Goal: Information Seeking & Learning: Learn about a topic

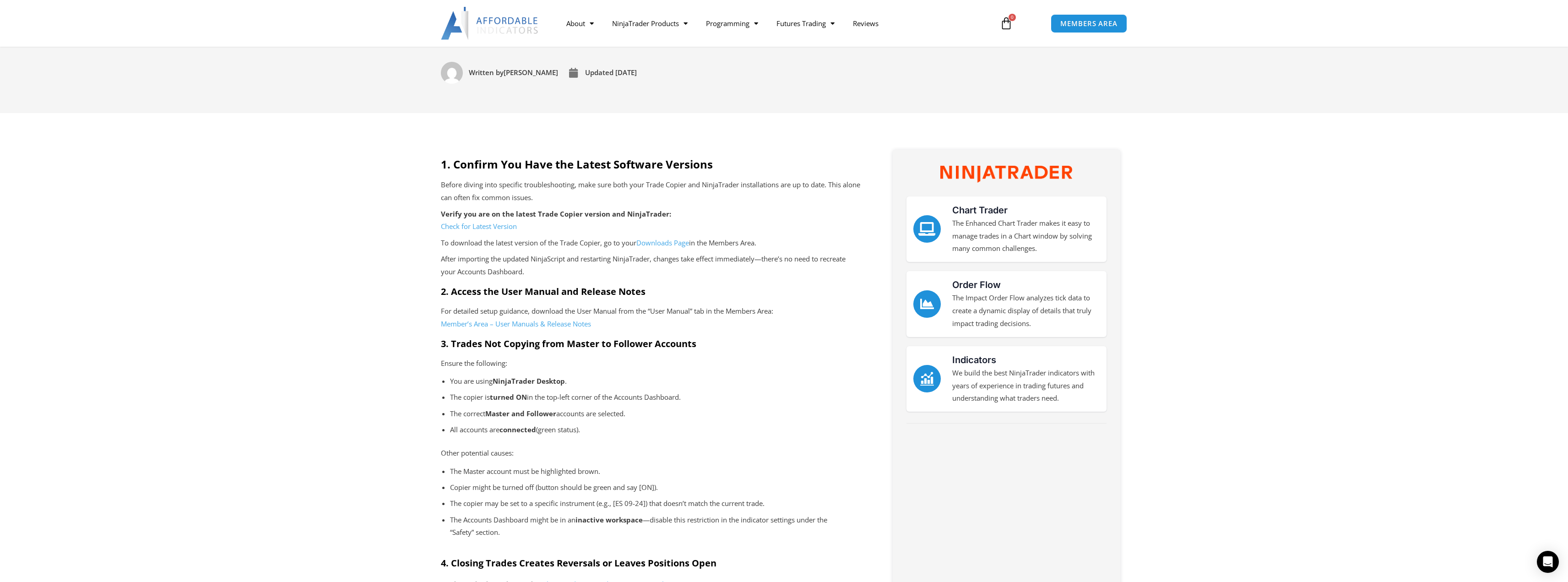
scroll to position [183, 0]
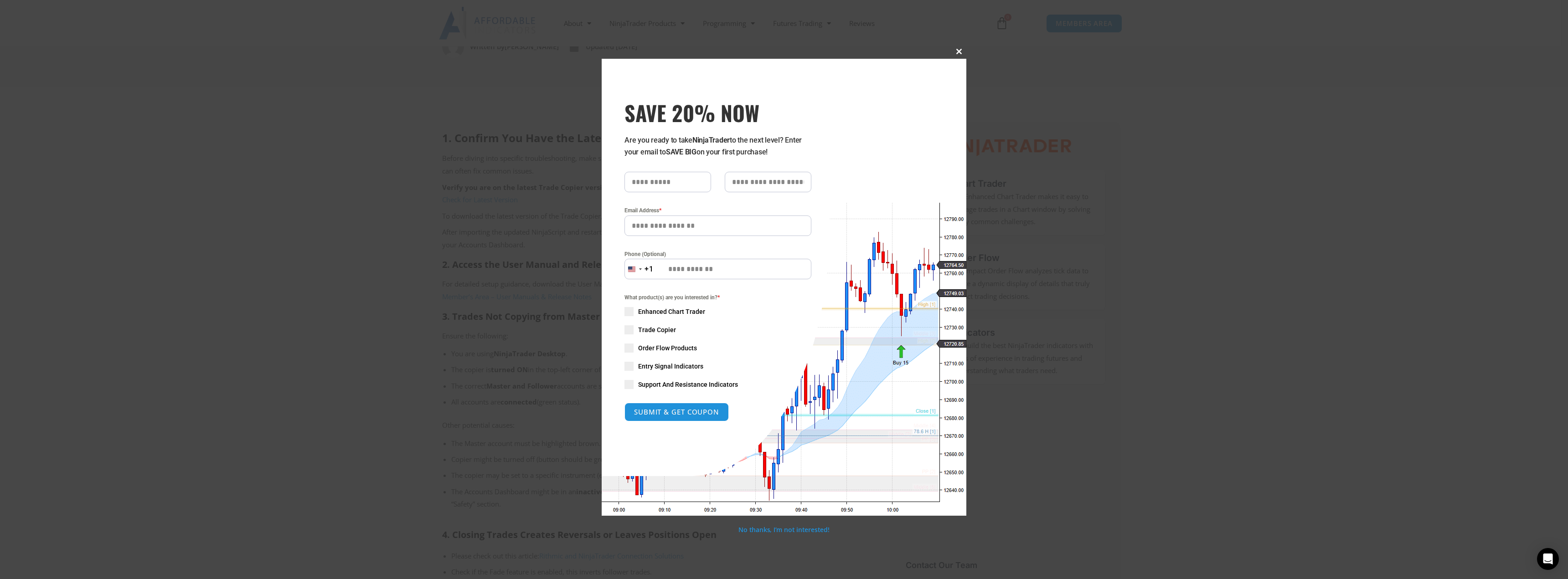
click at [958, 51] on span "SAVE 20% NOW popup" at bounding box center [959, 51] width 15 height 5
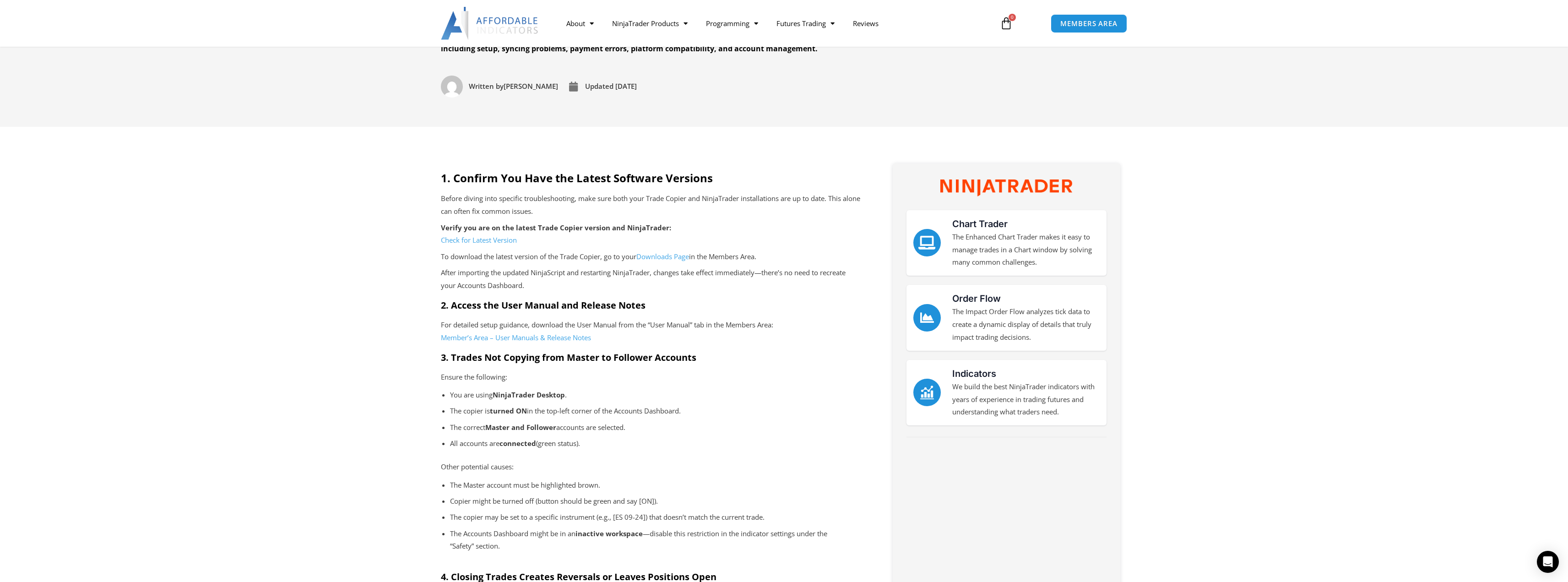
scroll to position [138, 0]
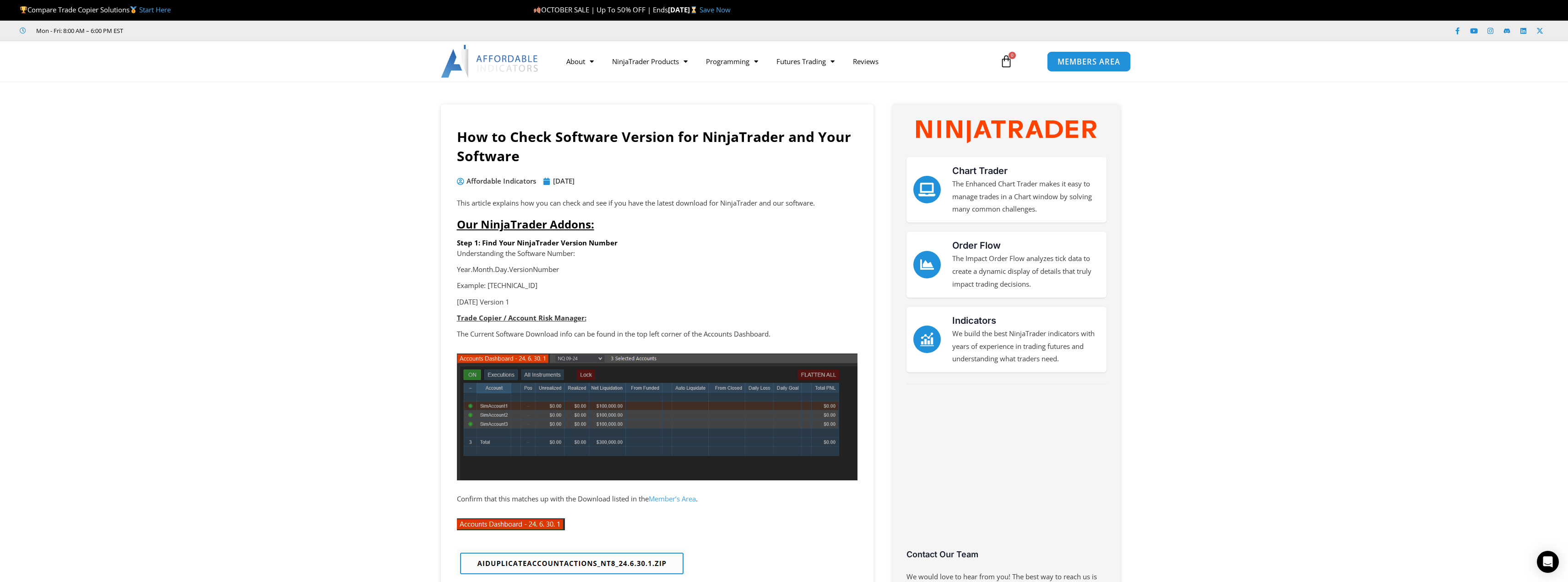
click at [1091, 61] on span "MEMBERS AREA" at bounding box center [1089, 61] width 63 height 8
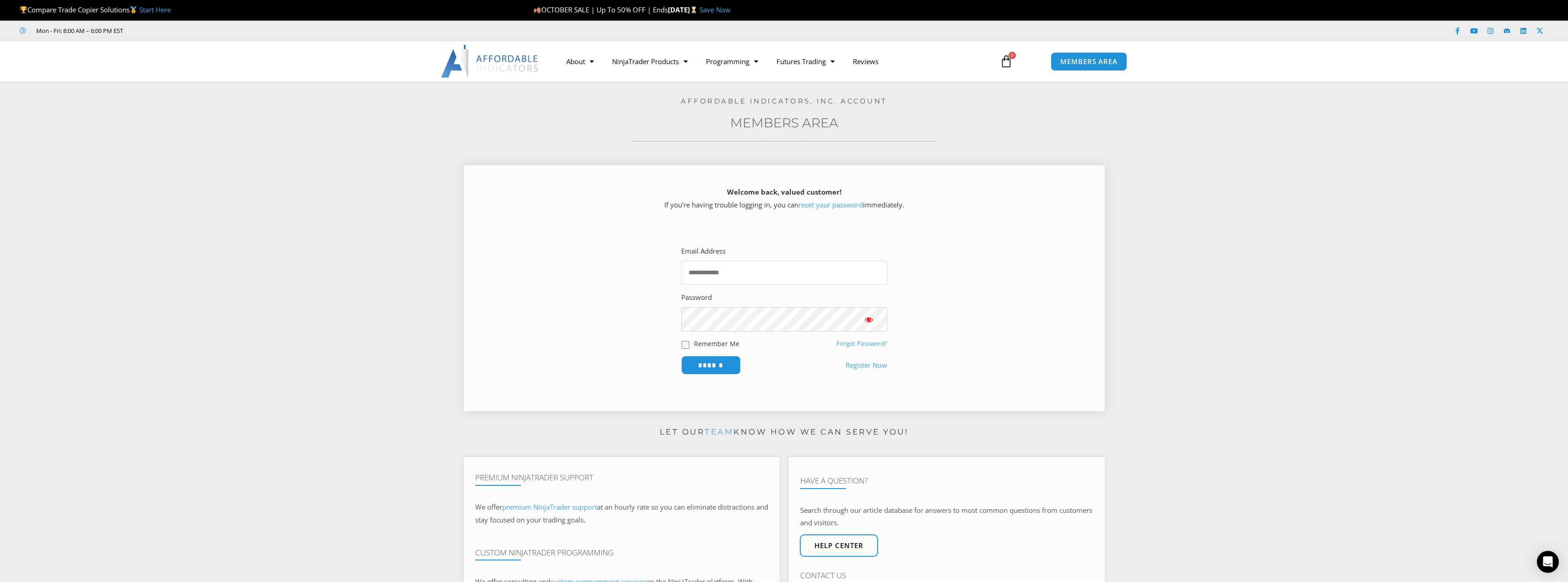
click at [731, 274] on input "Email Address" at bounding box center [784, 272] width 206 height 24
type input "**********"
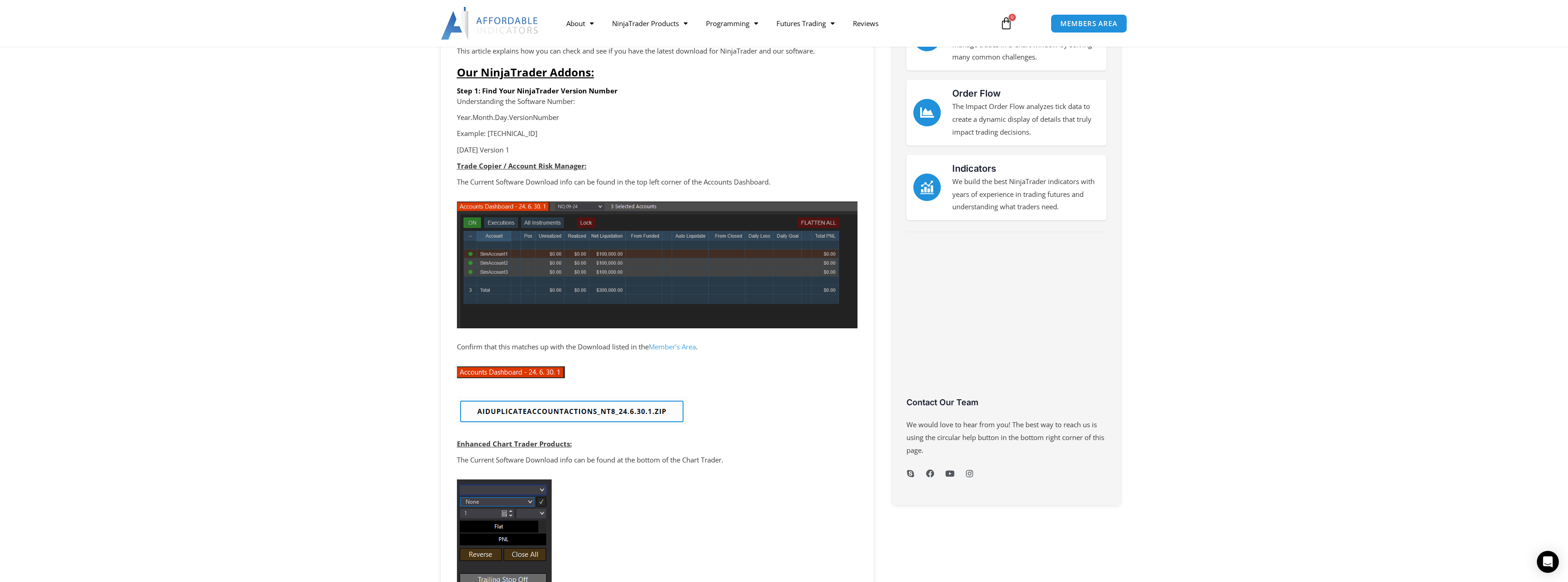
scroll to position [138, 0]
